Goal: Find specific page/section: Find specific page/section

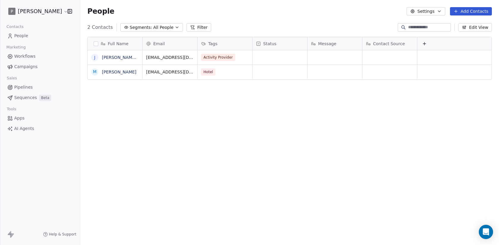
scroll to position [215, 419]
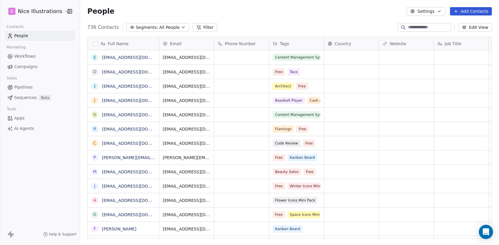
scroll to position [215, 419]
click at [59, 12] on html "D Nice Illustrations Contacts People Marketing Workflows Campaigns Sales Pipeli…" at bounding box center [249, 122] width 499 height 245
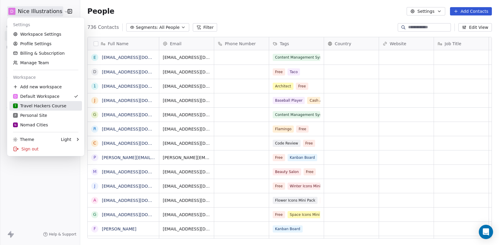
click at [52, 105] on div "T Travel Hackers Course" at bounding box center [39, 106] width 53 height 6
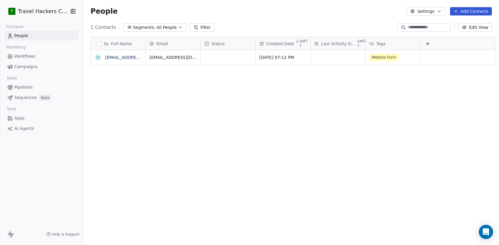
scroll to position [215, 419]
